Goal: Find specific page/section: Find specific page/section

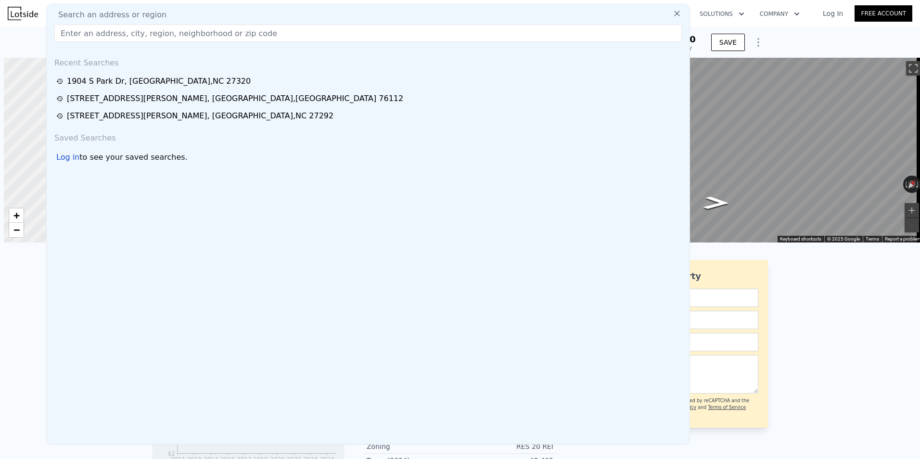
click at [98, 32] on input "text" at bounding box center [367, 33] width 627 height 17
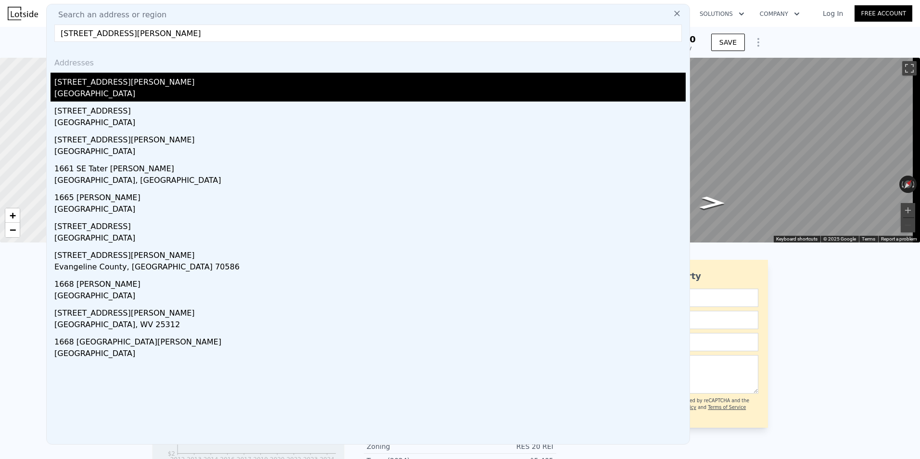
type input "[STREET_ADDRESS][PERSON_NAME]"
click at [84, 86] on div "[STREET_ADDRESS][PERSON_NAME]" at bounding box center [369, 80] width 631 height 15
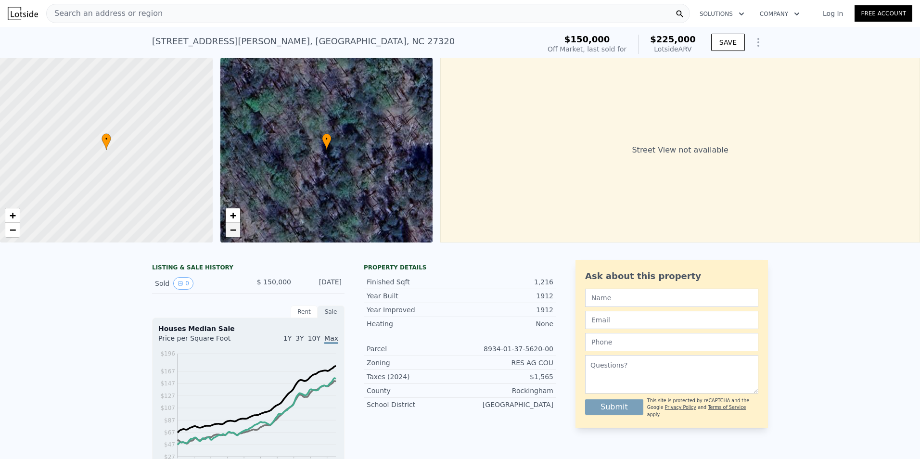
click at [234, 230] on span "−" at bounding box center [233, 230] width 6 height 12
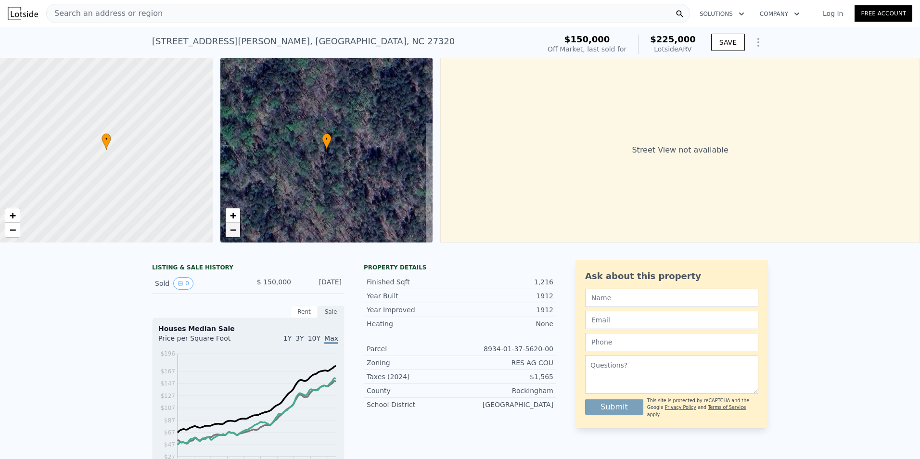
click at [234, 230] on span "−" at bounding box center [233, 230] width 6 height 12
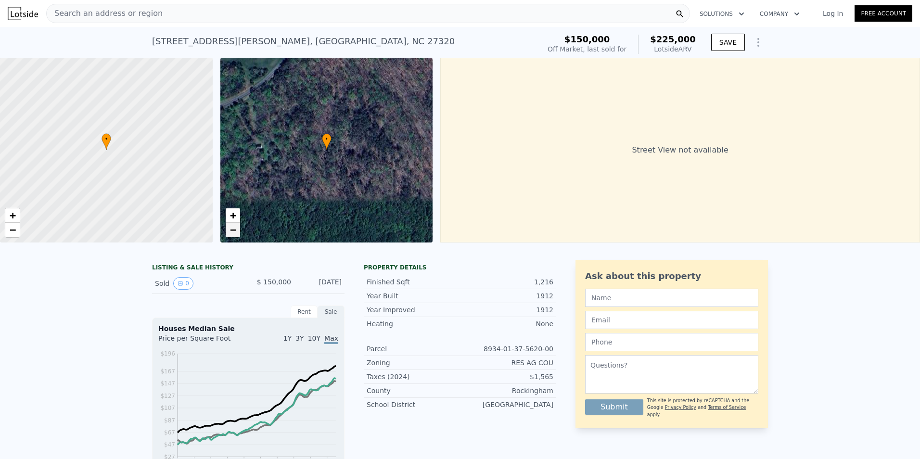
click at [234, 230] on span "−" at bounding box center [233, 230] width 6 height 12
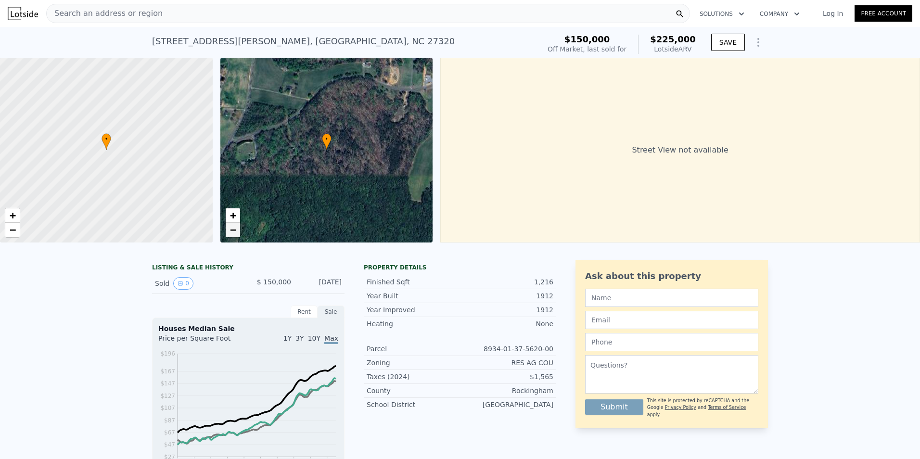
click at [234, 230] on span "−" at bounding box center [233, 230] width 6 height 12
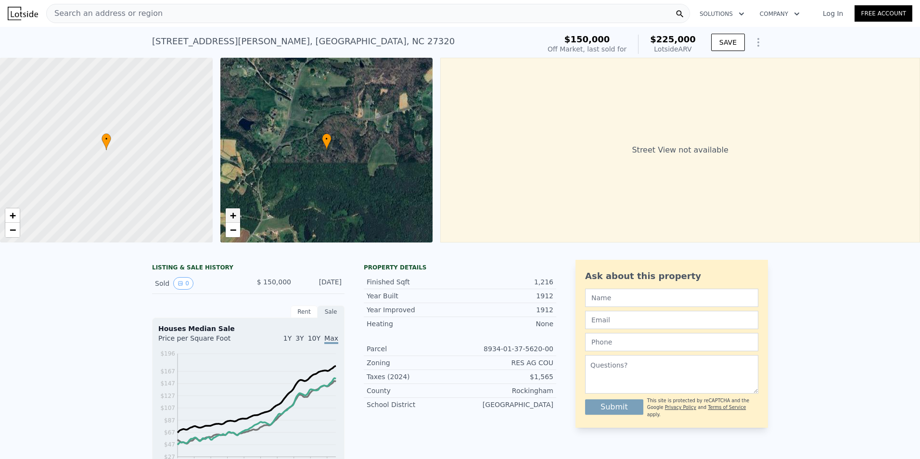
click at [235, 215] on span "+" at bounding box center [233, 215] width 6 height 12
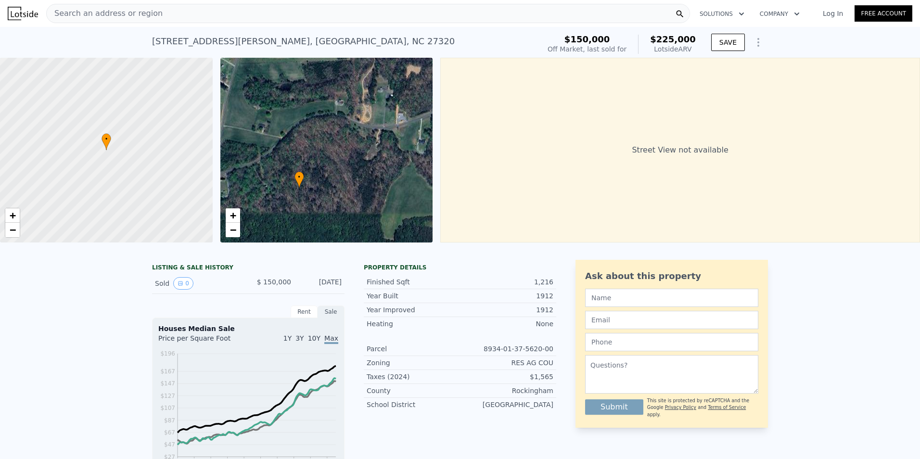
drag, startPoint x: 301, startPoint y: 126, endPoint x: 266, endPoint y: 166, distance: 52.9
click at [266, 166] on div "• + −" at bounding box center [326, 150] width 213 height 185
